Goal: Entertainment & Leisure: Browse casually

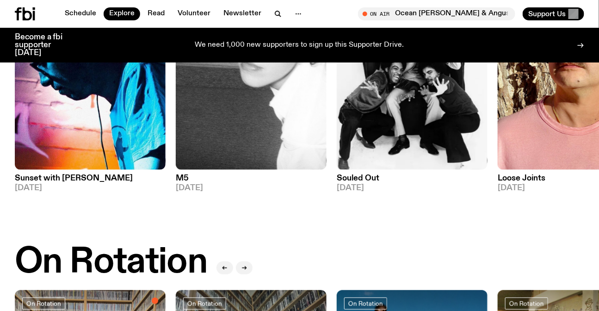
scroll to position [77, 0]
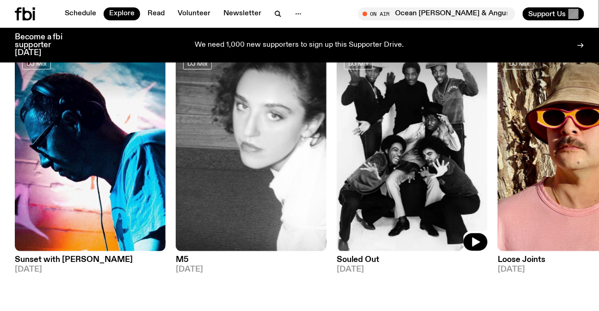
drag, startPoint x: 428, startPoint y: 141, endPoint x: 77, endPoint y: 140, distance: 350.4
click at [337, 140] on img at bounding box center [412, 150] width 151 height 201
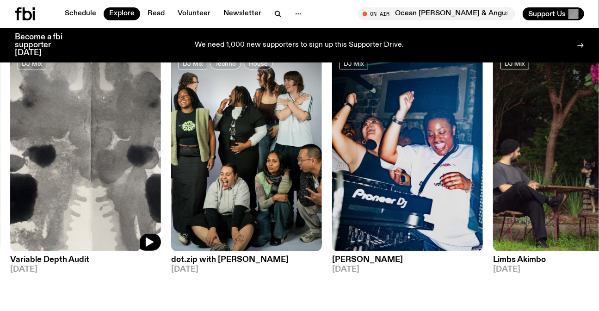
drag, startPoint x: 335, startPoint y: 156, endPoint x: 9, endPoint y: 147, distance: 325.5
click at [32, 157] on img at bounding box center [85, 150] width 151 height 201
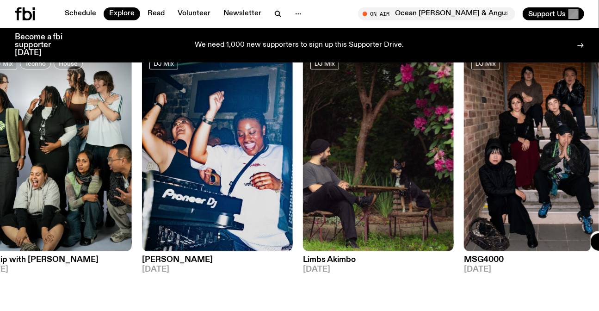
drag, startPoint x: 508, startPoint y: 181, endPoint x: 27, endPoint y: 171, distance: 481.3
click at [25, 178] on div "DJ Mix Sunset with Simon Caldwell 15.09.25 DJ Mix M5 14.09.25 DJ Mix Souled Out…" at bounding box center [299, 161] width 569 height 223
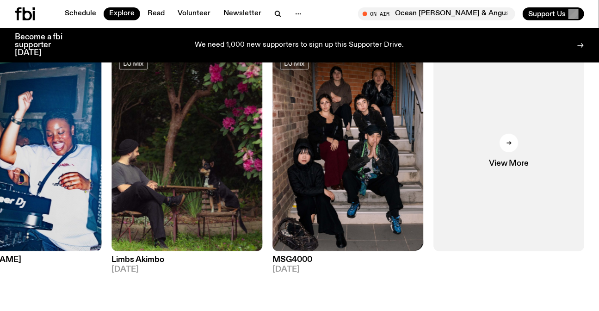
click at [425, 172] on div "DJ Mix Sunset with Simon Caldwell 15.09.25 DJ Mix M5 14.09.25 DJ Mix Souled Out…" at bounding box center [299, 161] width 569 height 223
click at [535, 174] on link "View More" at bounding box center [509, 150] width 151 height 201
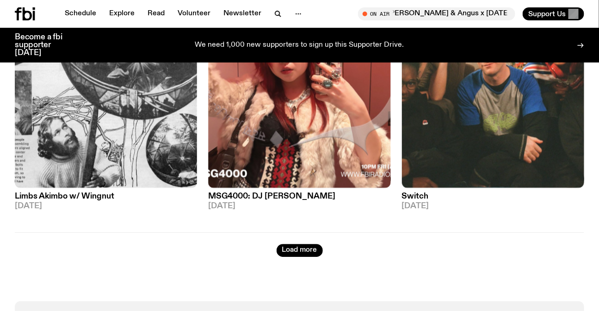
scroll to position [2178, 0]
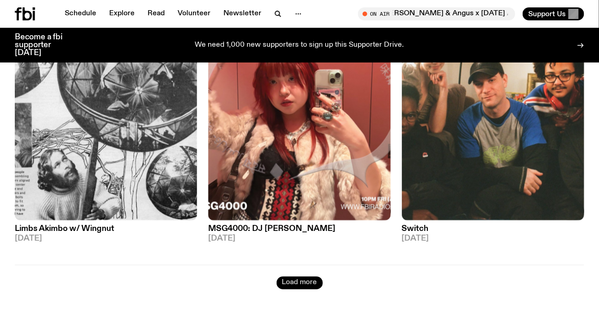
click at [303, 277] on button "Load more" at bounding box center [299, 282] width 46 height 13
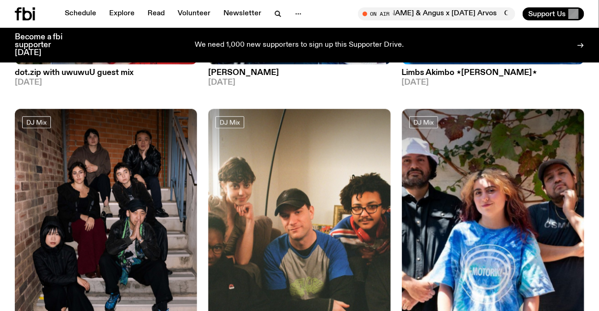
scroll to position [3691, 0]
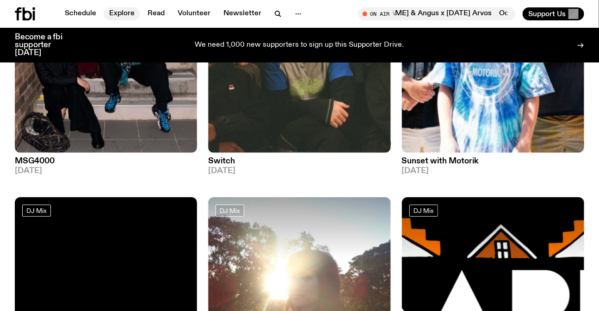
click at [123, 10] on link "Explore" at bounding box center [122, 13] width 37 height 13
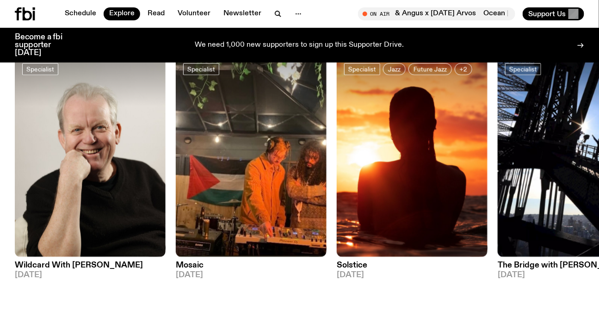
scroll to position [834, 0]
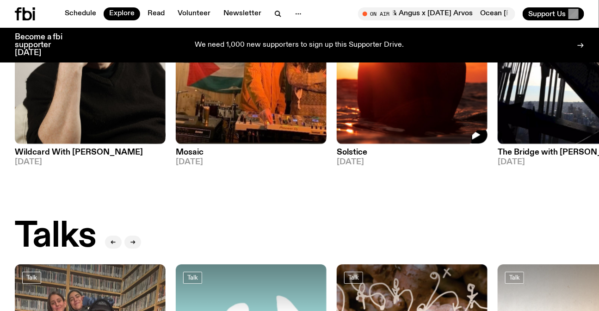
drag, startPoint x: 234, startPoint y: 119, endPoint x: 9, endPoint y: 116, distance: 224.7
click at [84, 120] on div "Specialist Wildcard With Stuart Coupe 16.09.25 Specialist Mosaic 15.09.25 Speci…" at bounding box center [299, 54] width 569 height 223
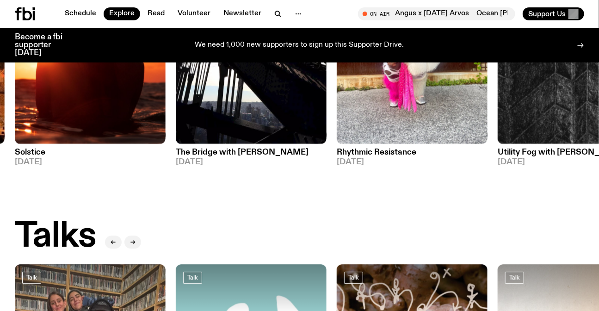
drag, startPoint x: 269, startPoint y: 166, endPoint x: 3, endPoint y: 171, distance: 265.4
click at [0, 183] on div "DJ Mixes DJ Mix Sunset with Simon Caldwell 15.09.25 DJ Mix M5 14.09.25 DJ Mix S…" at bounding box center [299, 63] width 599 height 1635
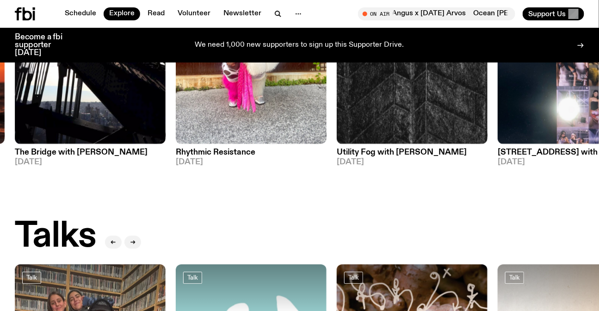
drag, startPoint x: 542, startPoint y: 100, endPoint x: 0, endPoint y: 79, distance: 542.2
click at [497, 79] on img at bounding box center [572, 43] width 151 height 201
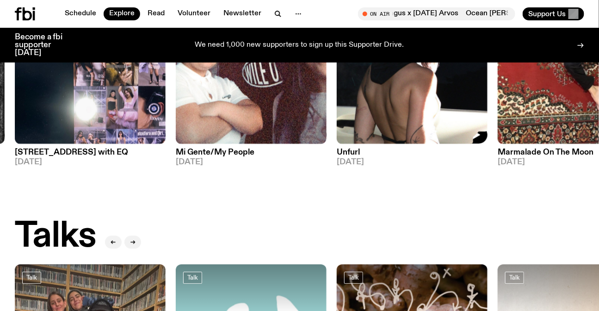
drag, startPoint x: 379, startPoint y: 111, endPoint x: 56, endPoint y: 106, distance: 323.1
click at [337, 121] on img at bounding box center [412, 43] width 151 height 201
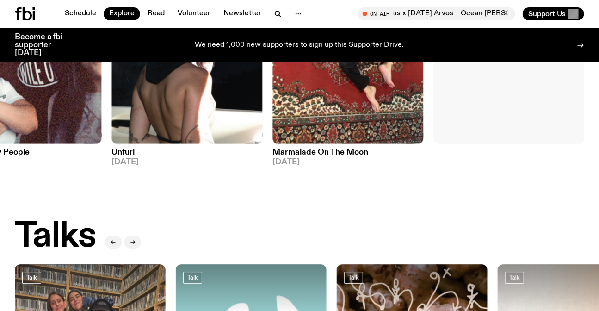
click at [527, 97] on link "View More" at bounding box center [509, 43] width 151 height 201
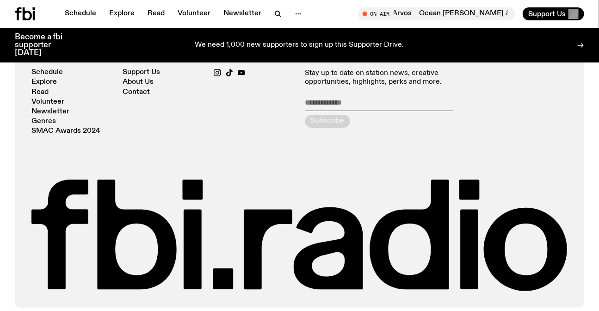
scroll to position [2346, 0]
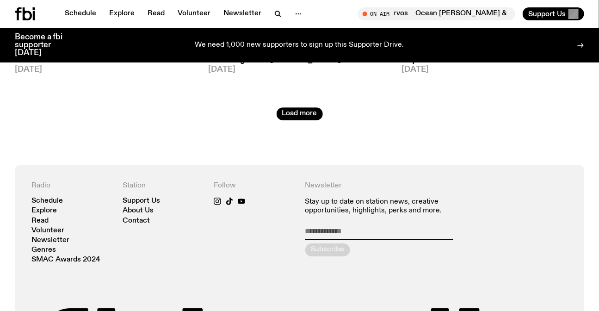
click at [296, 105] on div "Load more" at bounding box center [299, 108] width 569 height 24
click at [299, 111] on button "Load more" at bounding box center [299, 113] width 46 height 13
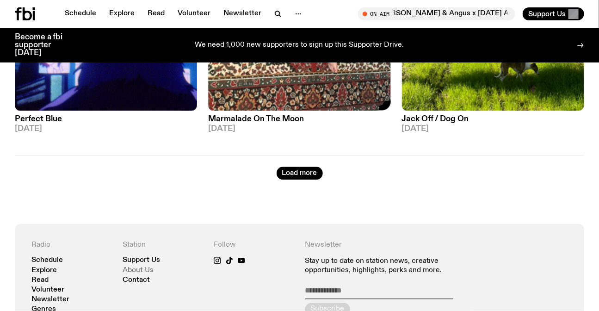
scroll to position [4784, 0]
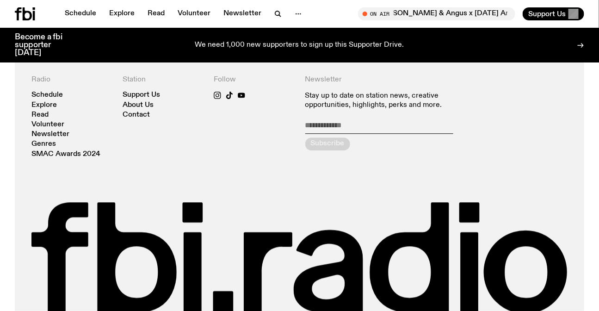
click at [27, 18] on icon at bounding box center [25, 13] width 20 height 13
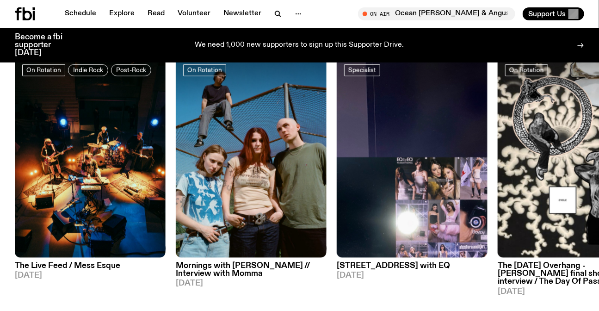
scroll to position [331, 0]
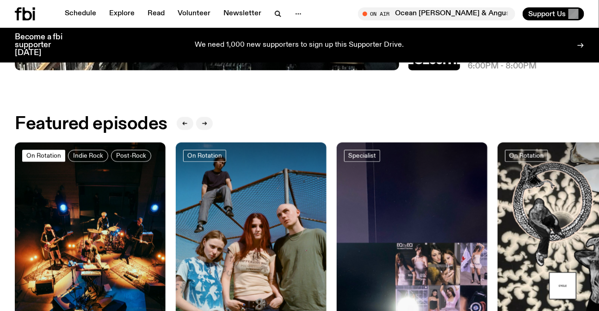
drag, startPoint x: 483, startPoint y: 143, endPoint x: 42, endPoint y: 159, distance: 441.2
click at [114, 165] on div "On Rotation Indie Rock Post-Rock The Live Feed / Mess Esque 10.09.25 On Rotatio…" at bounding box center [299, 261] width 569 height 239
click at [337, 225] on img at bounding box center [412, 242] width 151 height 201
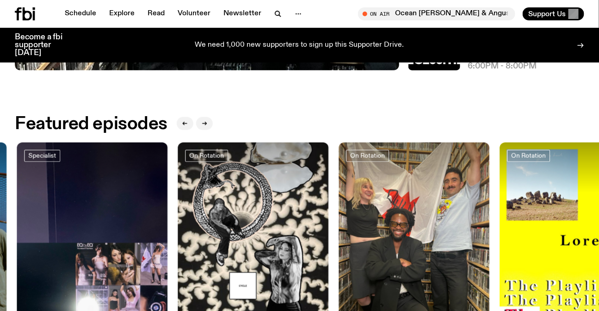
drag, startPoint x: 494, startPoint y: 238, endPoint x: 207, endPoint y: 227, distance: 287.2
click at [227, 230] on div "On Rotation Indie Rock Post-Rock The Live Feed / Mess Esque 10.09.25 On Rotatio…" at bounding box center [299, 261] width 569 height 239
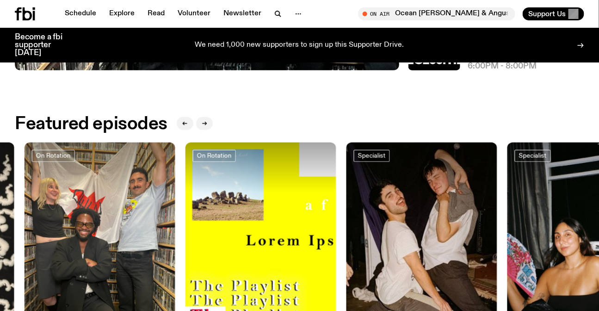
drag, startPoint x: 210, startPoint y: 228, endPoint x: 209, endPoint y: 217, distance: 11.6
click at [190, 227] on div "On Rotation Indie Rock Post-Rock The Live Feed / Mess Esque 10.09.25 On Rotatio…" at bounding box center [299, 261] width 569 height 239
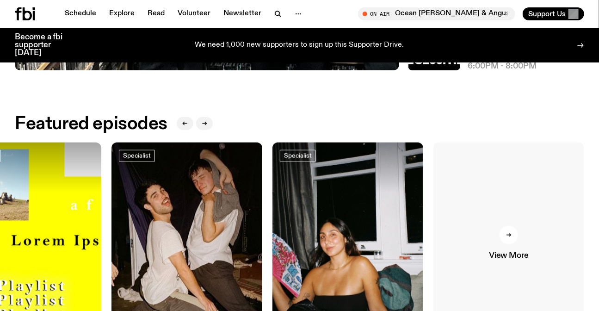
click at [547, 225] on link "View More" at bounding box center [508, 242] width 151 height 201
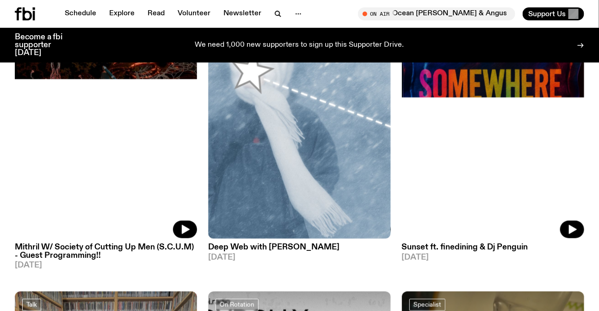
scroll to position [1554, 0]
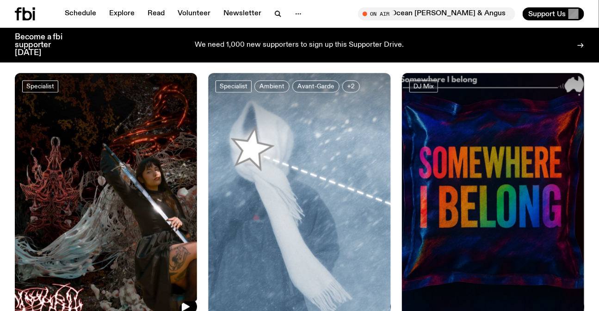
click at [98, 178] on img at bounding box center [106, 194] width 182 height 243
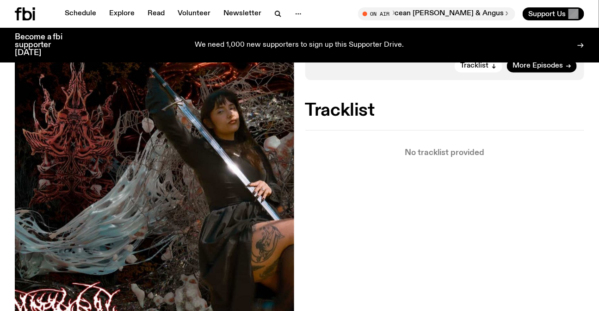
scroll to position [329, 0]
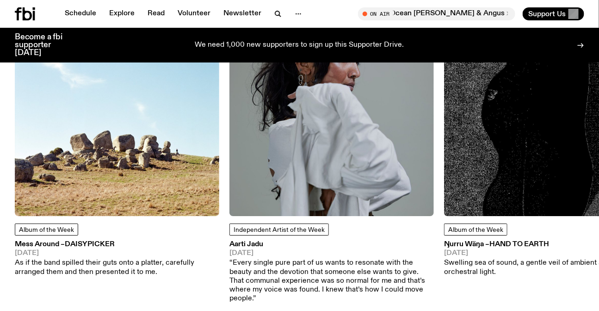
scroll to position [1169, 0]
